Goal: Communication & Community: Answer question/provide support

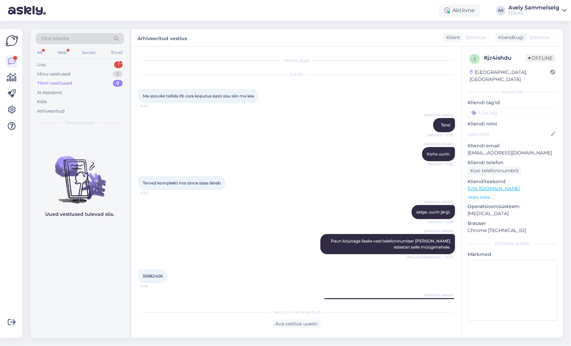
scroll to position [190, 0]
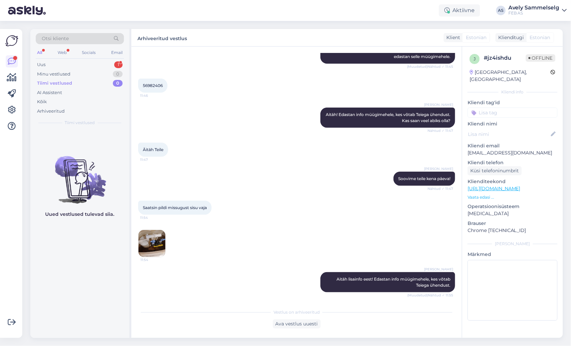
click at [62, 45] on div "Otsi kliente" at bounding box center [80, 40] width 88 height 15
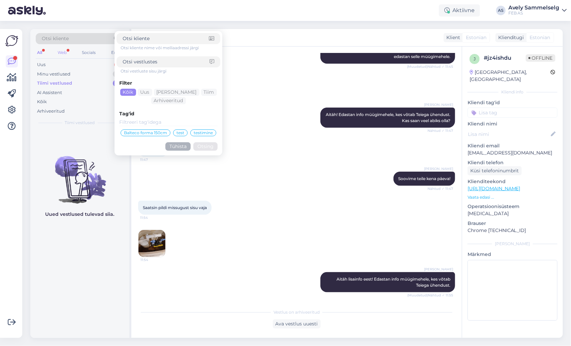
click at [62, 51] on div "Web" at bounding box center [62, 52] width 12 height 9
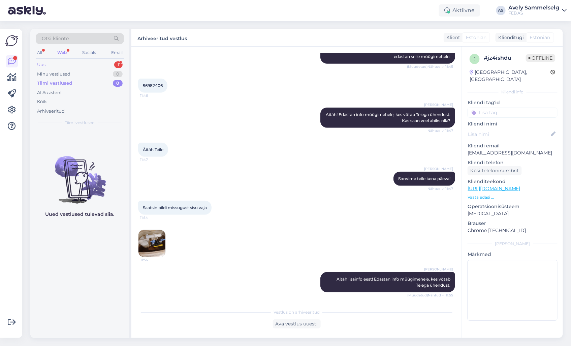
click at [61, 63] on div "Uus 1" at bounding box center [80, 64] width 88 height 9
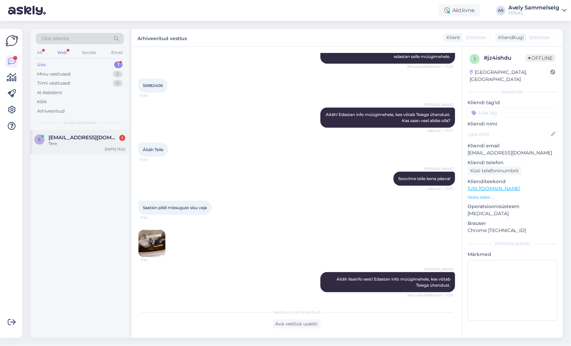
click at [66, 142] on div "Tere" at bounding box center [87, 144] width 77 height 6
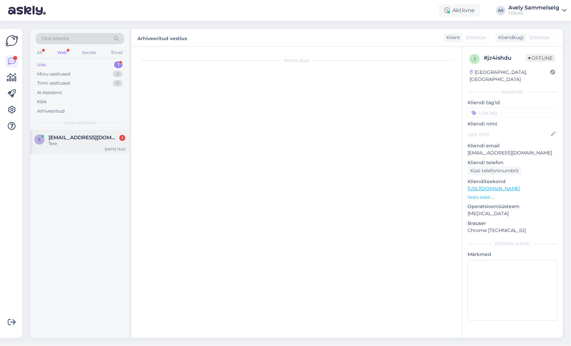
scroll to position [0, 0]
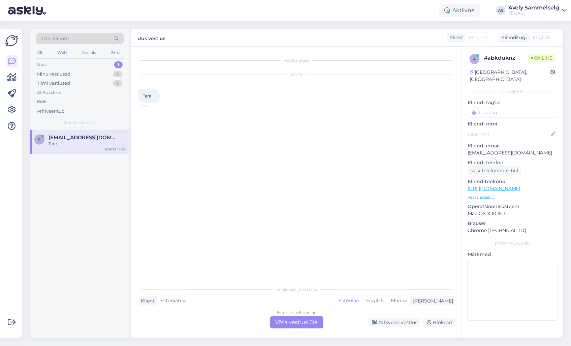
click at [481, 194] on p "Vaata edasi ..." at bounding box center [513, 197] width 90 height 6
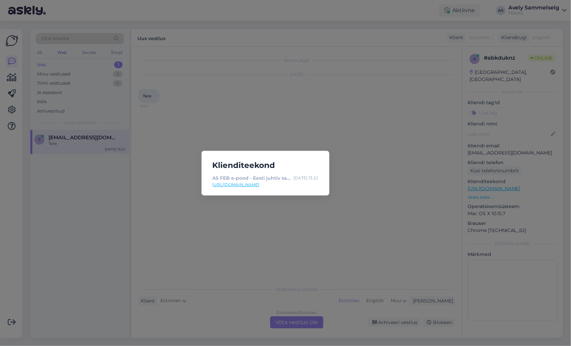
click at [374, 124] on div "Klienditeekond AS FEB e-pood - Eesti juhtiv sanitaartehnika müüja! [DATE] 13:22…" at bounding box center [285, 173] width 571 height 346
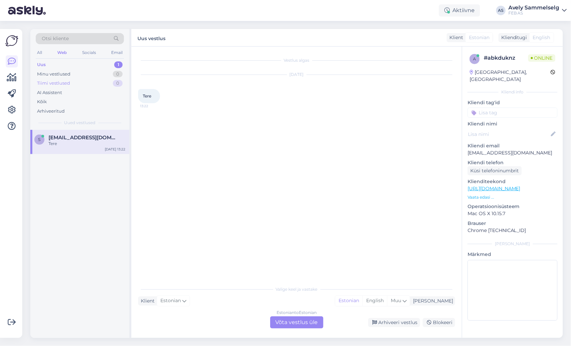
click at [63, 83] on div "Tiimi vestlused" at bounding box center [53, 83] width 33 height 7
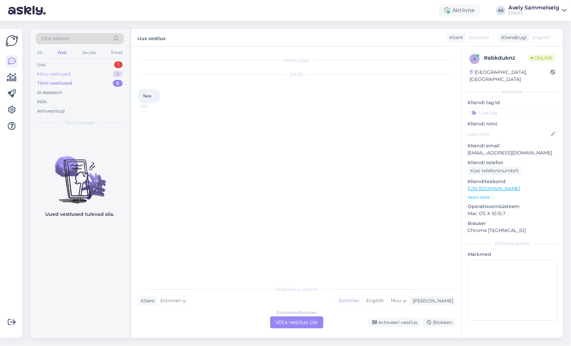
click at [62, 75] on div "Minu vestlused" at bounding box center [53, 74] width 33 height 7
click at [64, 63] on div "Uus 1" at bounding box center [80, 64] width 88 height 9
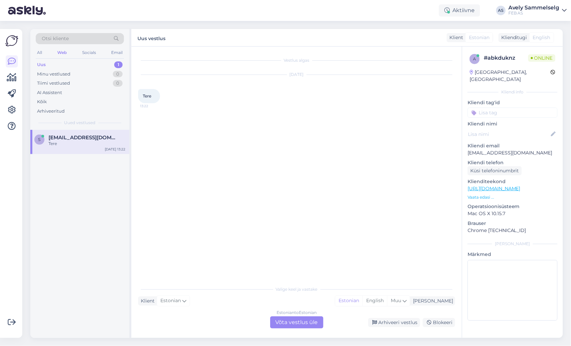
click at [295, 325] on div "Estonian to Estonian Võta vestlus üle" at bounding box center [296, 322] width 53 height 12
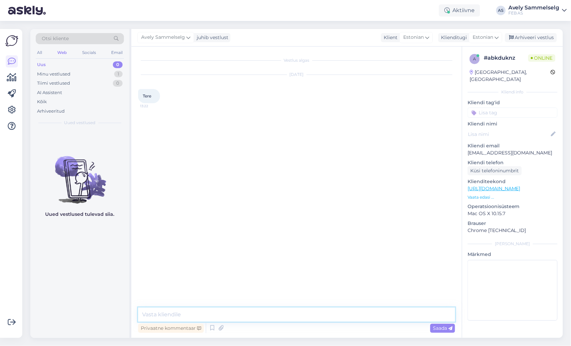
click at [300, 311] on textarea at bounding box center [296, 314] width 317 height 14
type textarea "Tere!"
type textarea "Kuidas saan abiks olla?"
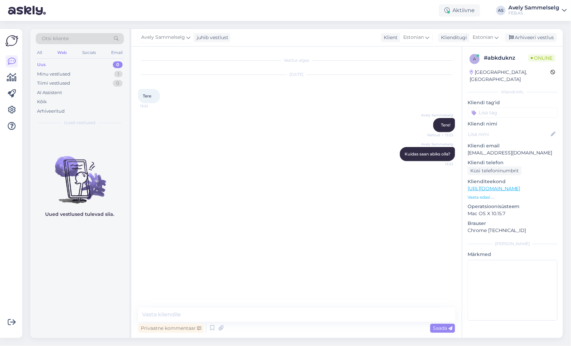
click at [484, 194] on p "Vaata edasi ..." at bounding box center [513, 197] width 90 height 6
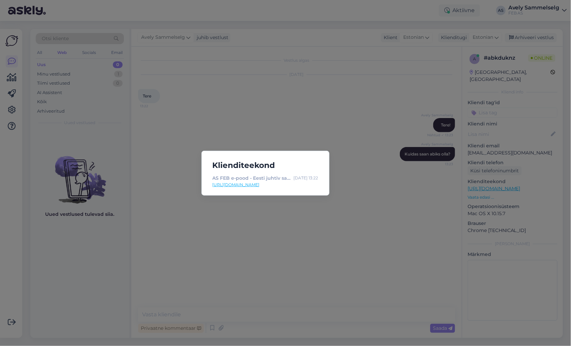
click at [359, 119] on div "Klienditeekond AS FEB e-pood - Eesti juhtiv sanitaartehnika müüja! [DATE] 13:22…" at bounding box center [285, 173] width 571 height 346
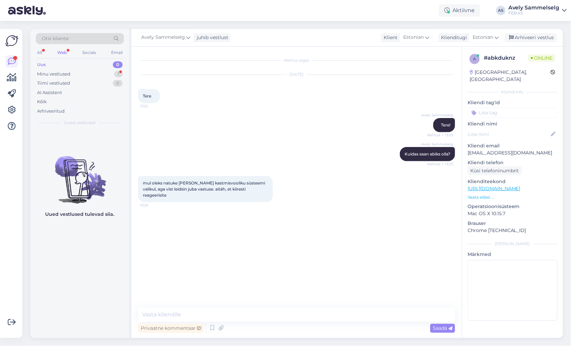
click at [486, 194] on p "Vaata edasi ..." at bounding box center [513, 197] width 90 height 6
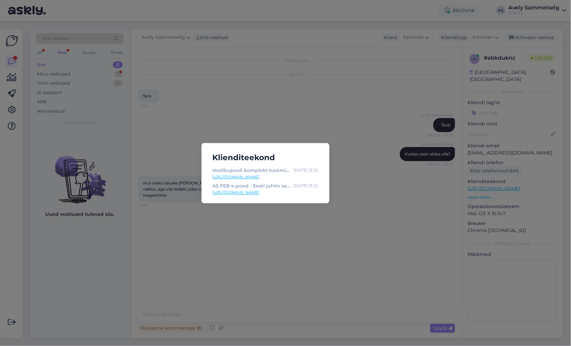
click at [283, 176] on link "[URL][DOMAIN_NAME]" at bounding box center [266, 177] width 106 height 6
click at [294, 237] on div "Klienditeekond Voolikupooli komplekt kastmisvoolikule, seinal Roll-Up, automati…" at bounding box center [285, 173] width 571 height 346
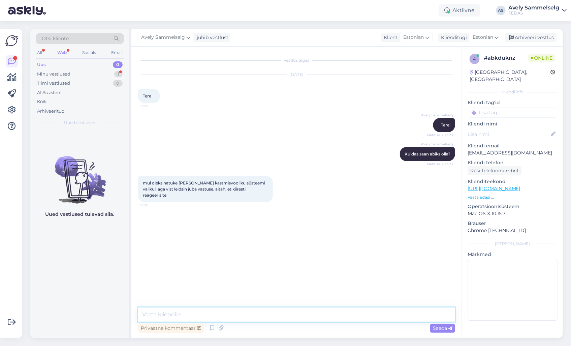
click at [271, 312] on textarea at bounding box center [296, 314] width 317 height 14
type textarea "K"
type textarea "Kui [PERSON_NAME], siis andke [PERSON_NAME]! :)"
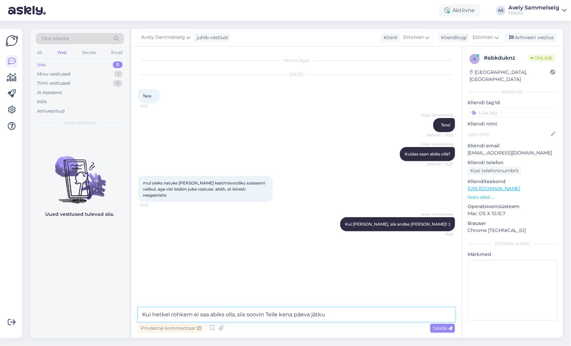
type textarea "Kui hetkel rohkem ei saa abiks olla, siis soovin Teile kena päeva jätku!"
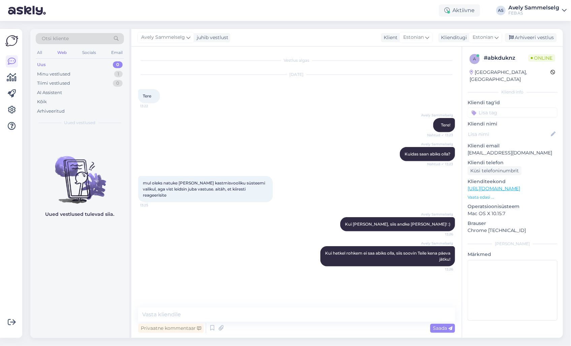
click at [484, 194] on p "Vaata edasi ..." at bounding box center [513, 197] width 90 height 6
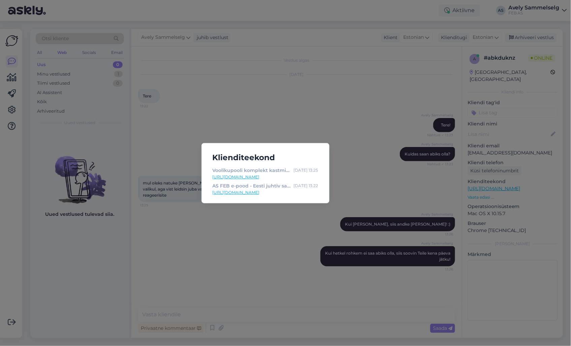
click at [364, 143] on div "Klienditeekond Voolikupooli komplekt kastmisvoolikule, seinal Roll-Up, automati…" at bounding box center [285, 173] width 571 height 346
